Goal: Navigation & Orientation: Find specific page/section

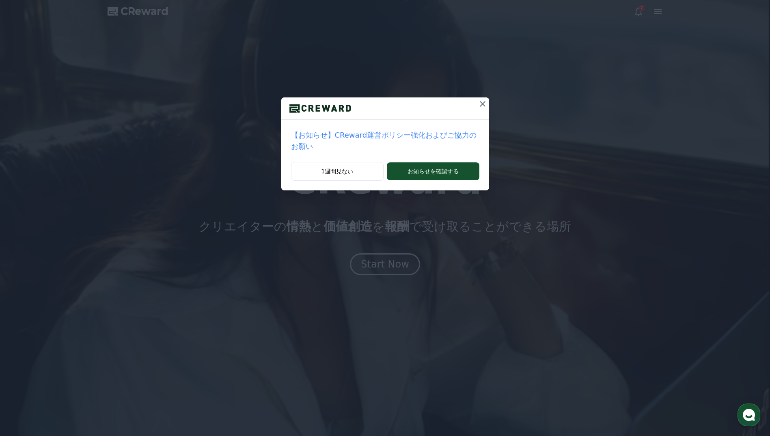
drag, startPoint x: 474, startPoint y: 108, endPoint x: 463, endPoint y: 114, distance: 13.6
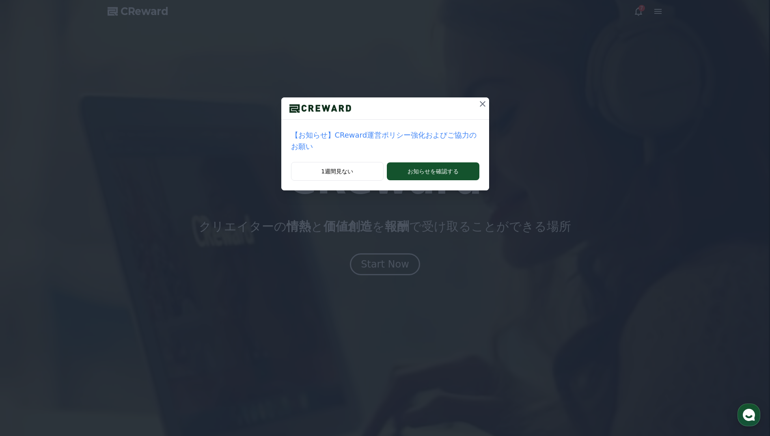
click at [463, 114] on div at bounding box center [385, 108] width 208 height 22
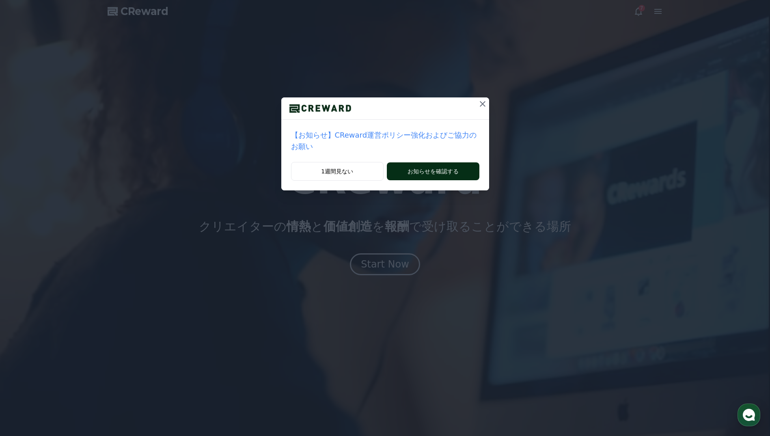
click at [424, 162] on button "お知らせを確認する" at bounding box center [433, 171] width 92 height 18
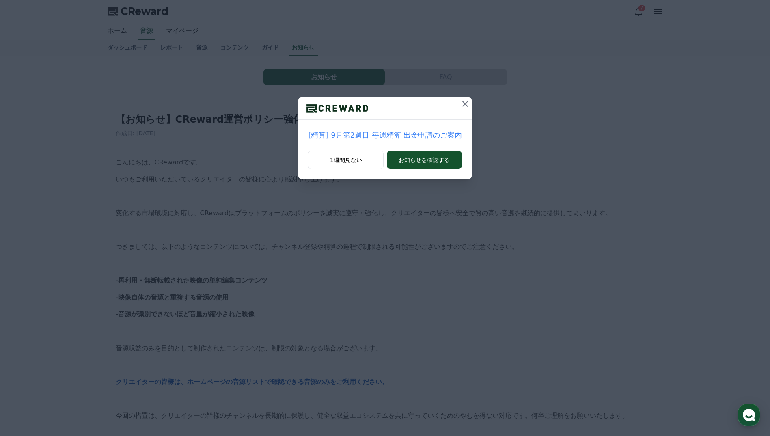
click at [464, 103] on icon at bounding box center [465, 104] width 10 height 10
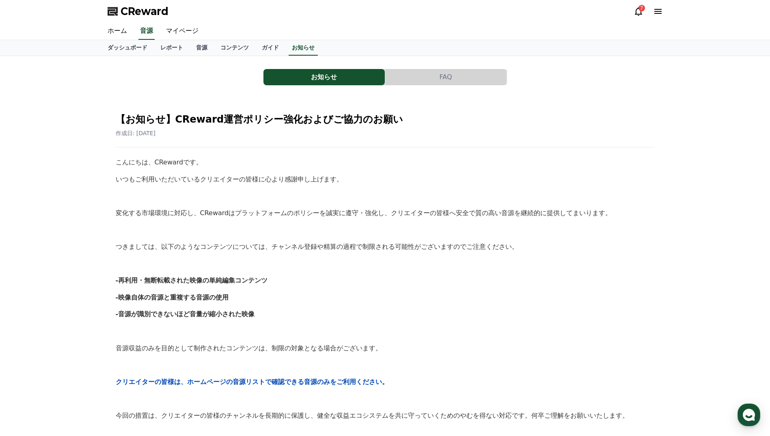
click at [639, 11] on icon at bounding box center [638, 11] width 10 height 10
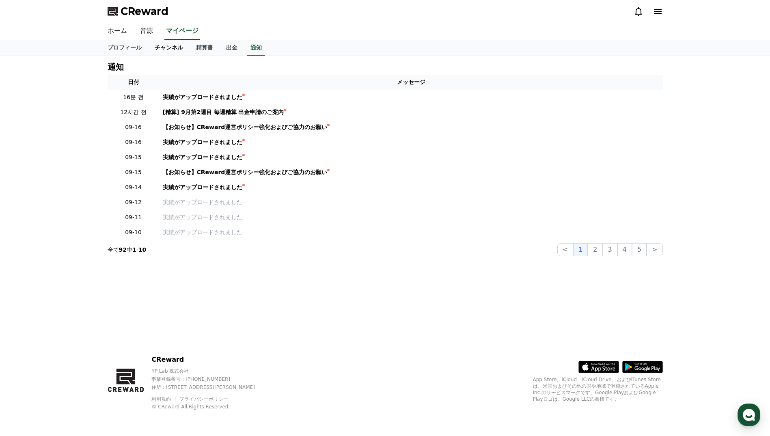
click at [155, 47] on link "チャンネル" at bounding box center [168, 47] width 41 height 15
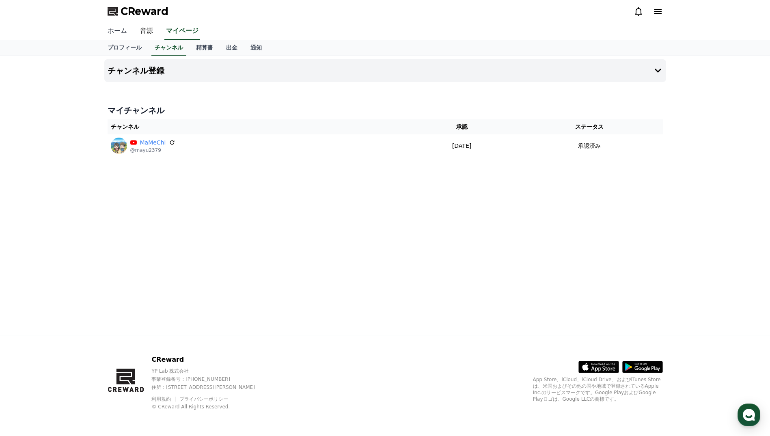
click at [118, 32] on link "ホーム" at bounding box center [117, 31] width 32 height 17
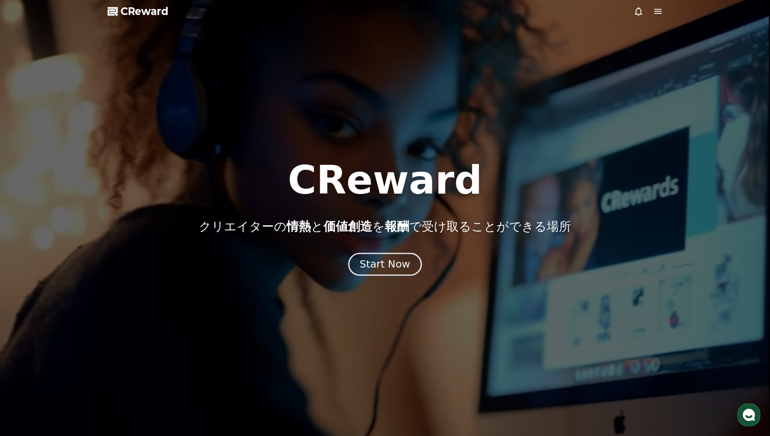
click at [388, 265] on div "Start Now" at bounding box center [385, 264] width 50 height 14
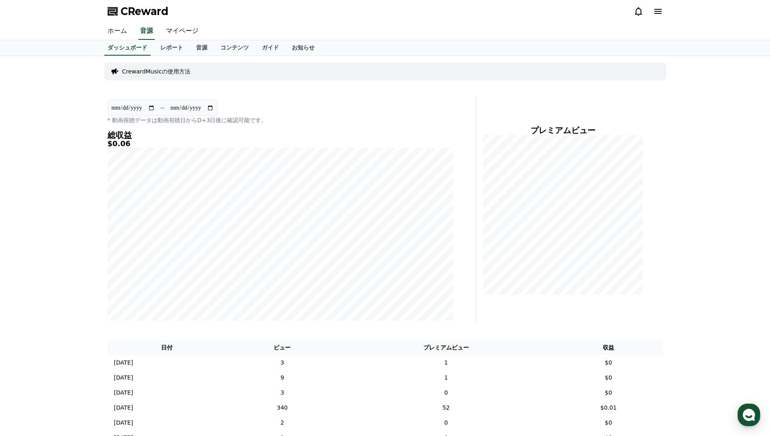
click at [115, 34] on link "ホーム" at bounding box center [117, 31] width 32 height 17
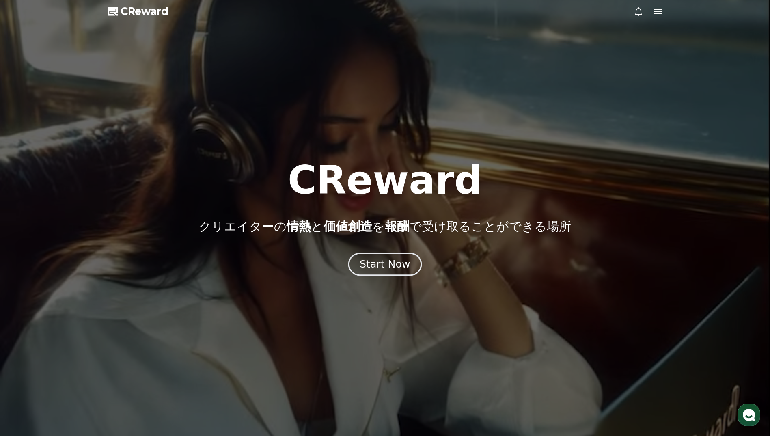
click at [391, 264] on div "Start Now" at bounding box center [385, 264] width 50 height 14
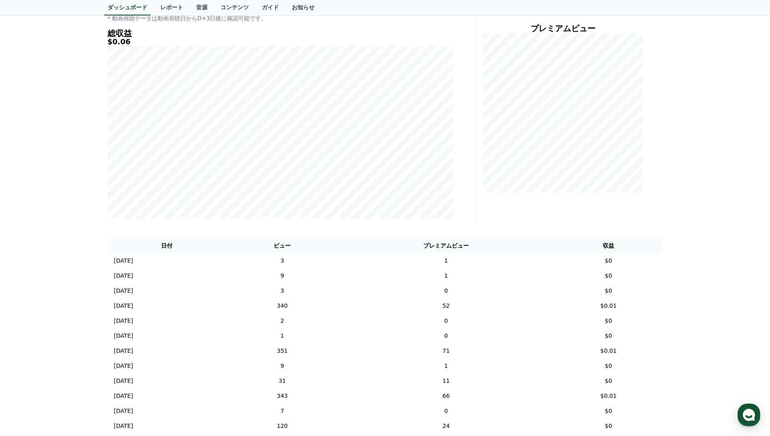
scroll to position [12, 0]
